Goal: Task Accomplishment & Management: Manage account settings

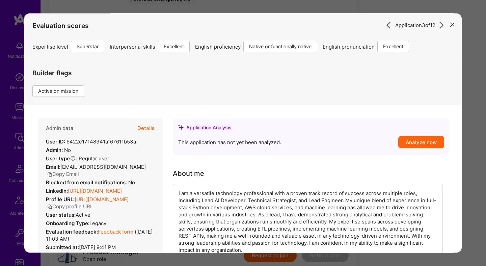
scroll to position [414, 0]
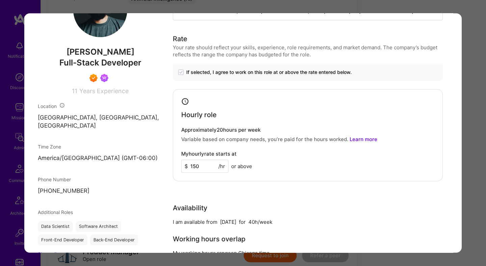
click at [476, 108] on div "Application 3 of 12 Evaluation scores Expertise level Superstar Interpersonal s…" at bounding box center [243, 133] width 486 height 266
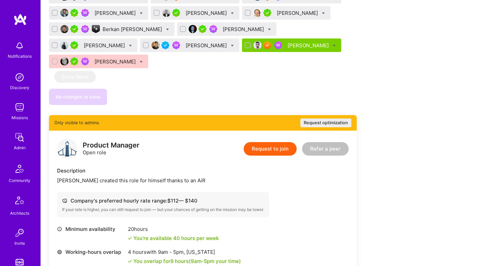
scroll to position [407, 0]
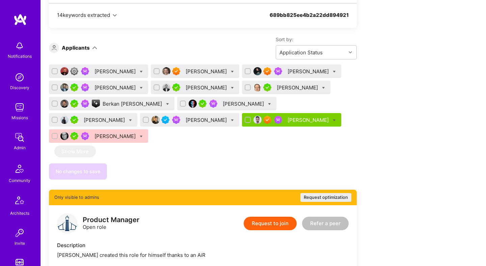
click at [333, 71] on icon at bounding box center [334, 71] width 3 height 3
checkbox input "true"
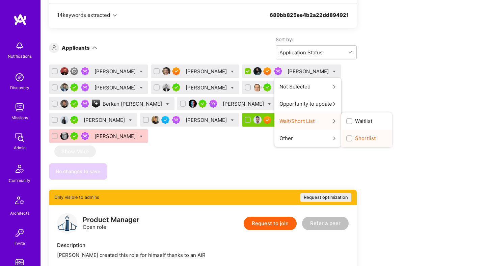
click at [355, 140] on span "Shortlist" at bounding box center [365, 138] width 21 height 7
click at [347, 140] on input "Shortlist" at bounding box center [349, 138] width 5 height 5
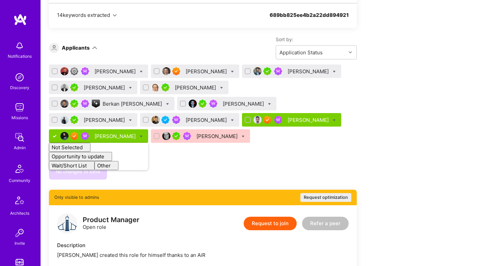
checkbox input "false"
click at [350, 141] on div "[PERSON_NAME] [PERSON_NAME] [PERSON_NAME] Nevan [PERSON_NAME] [PERSON_NAME] [PE…" at bounding box center [203, 121] width 308 height 115
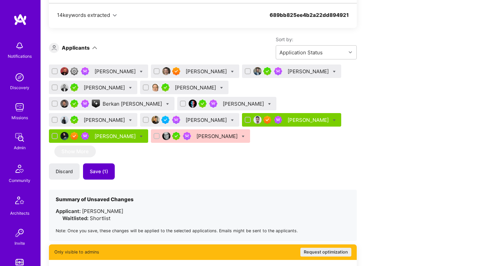
click at [103, 168] on span "Save (1)" at bounding box center [99, 171] width 18 height 7
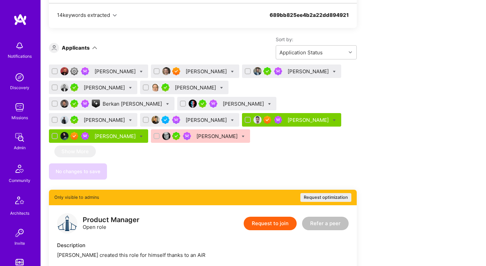
click at [143, 72] on icon at bounding box center [141, 71] width 3 height 3
checkbox input "true"
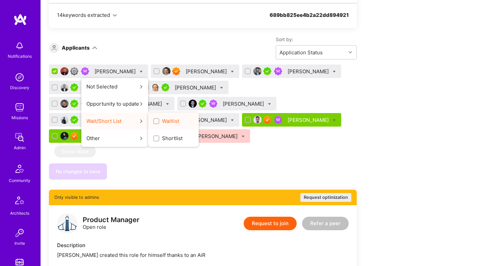
click at [159, 122] on input "Waitlist" at bounding box center [156, 121] width 5 height 5
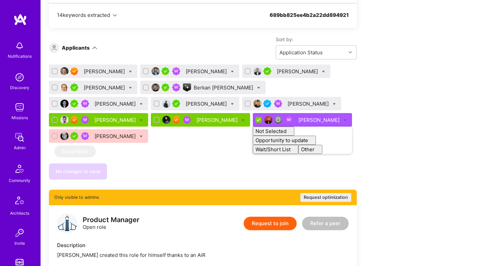
checkbox input "false"
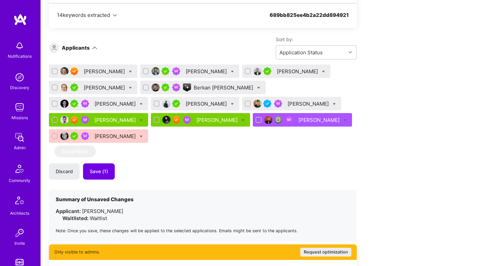
click at [143, 163] on div "Discard Save (1)" at bounding box center [203, 171] width 308 height 16
click at [102, 168] on span "Save (1)" at bounding box center [99, 171] width 18 height 7
